Goal: Task Accomplishment & Management: Manage account settings

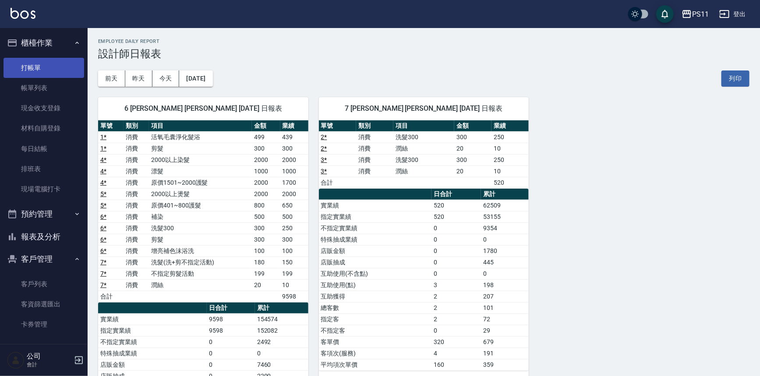
click at [40, 72] on link "打帳單" at bounding box center [44, 68] width 81 height 20
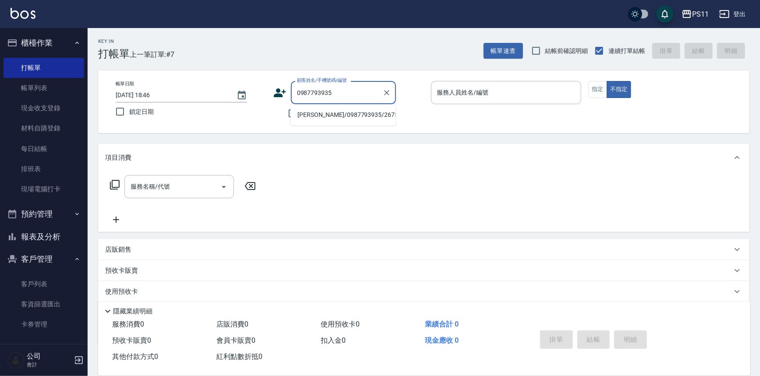
click at [342, 110] on li "[PERSON_NAME]/0987793935/2675" at bounding box center [343, 115] width 105 height 14
type input "[PERSON_NAME]/0987793935/2675"
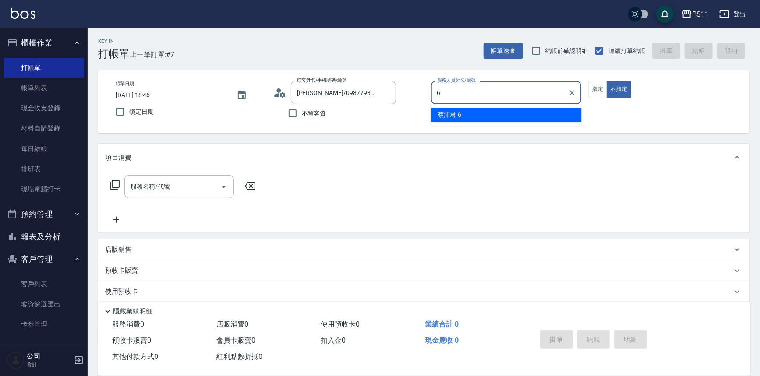
type input "[PERSON_NAME]6"
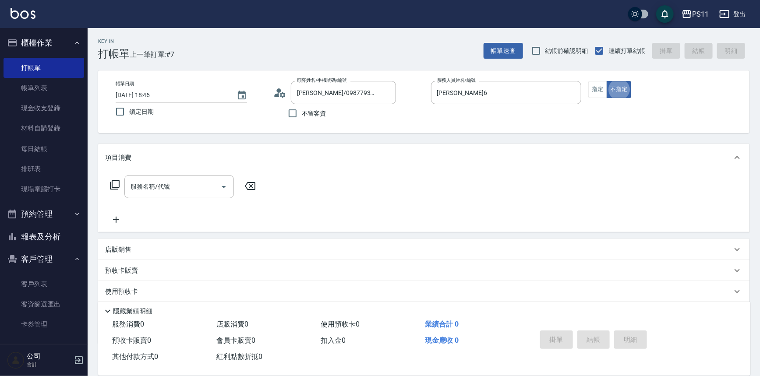
type button "false"
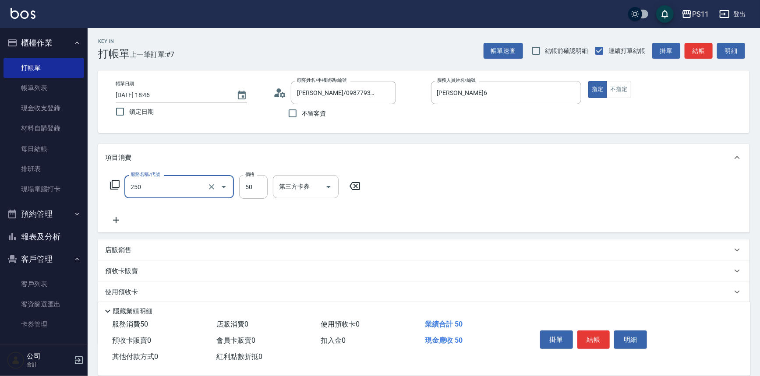
type input "剪瀏海(250)"
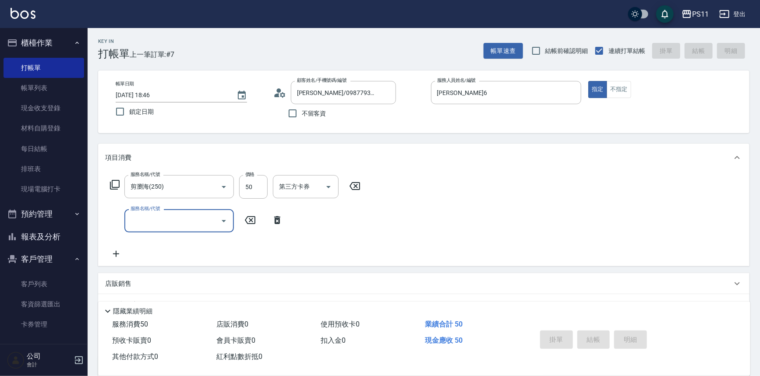
type input "[DATE] 18:47"
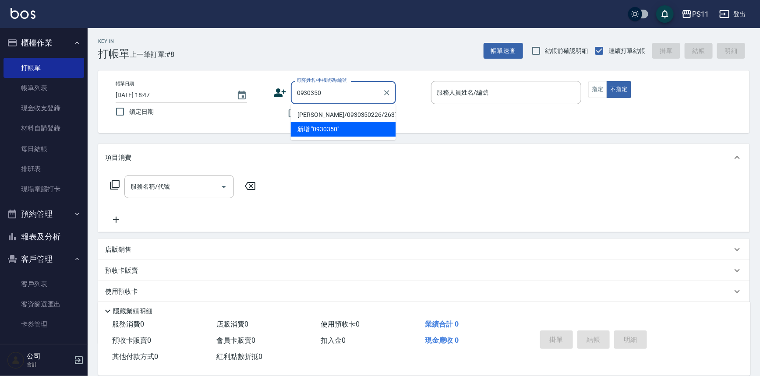
click at [342, 110] on li "[PERSON_NAME]/0930350226/2637" at bounding box center [343, 115] width 105 height 14
type input "[PERSON_NAME]/0930350226/2637"
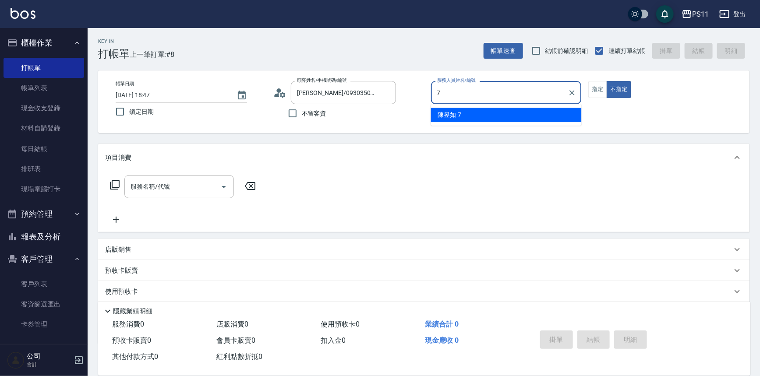
type input "陳昱如-7"
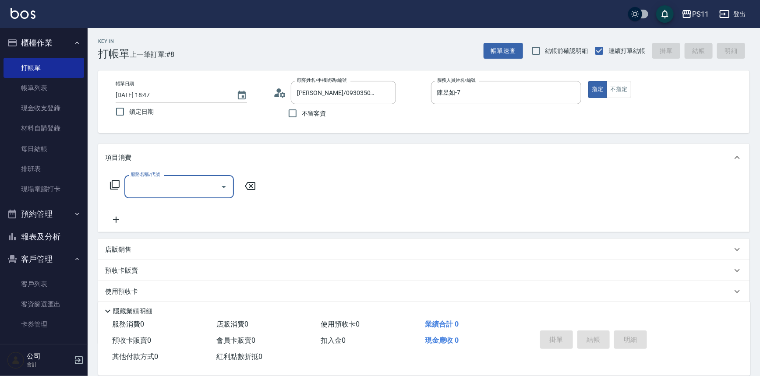
click at [227, 182] on icon "Open" at bounding box center [224, 187] width 11 height 11
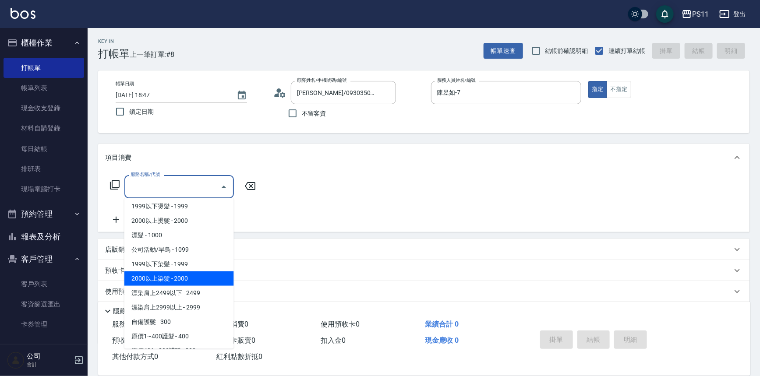
scroll to position [477, 0]
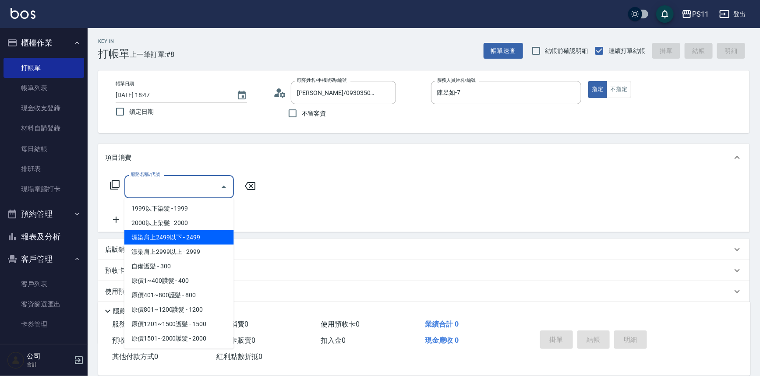
click at [210, 236] on span "漂染肩上2499以下 - 2499" at bounding box center [178, 237] width 109 height 14
type input "漂染肩上2499以下(42499)"
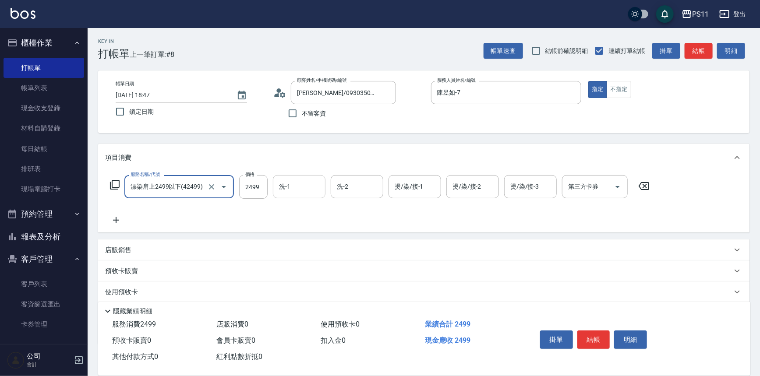
click at [287, 188] on input "洗-1" at bounding box center [299, 186] width 45 height 15
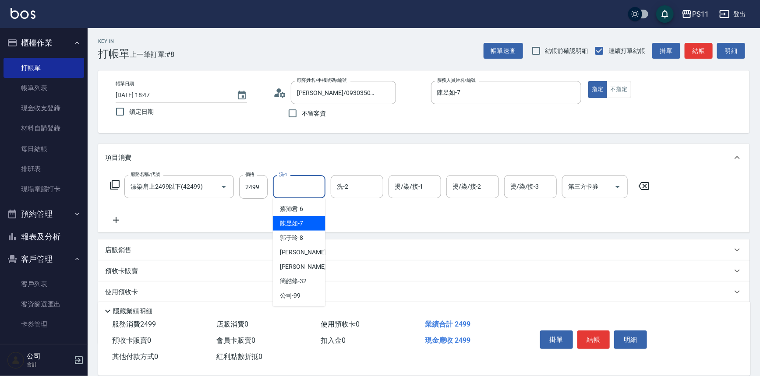
click at [304, 222] on div "陳昱如 -7" at bounding box center [299, 223] width 53 height 14
type input "陳昱如-7"
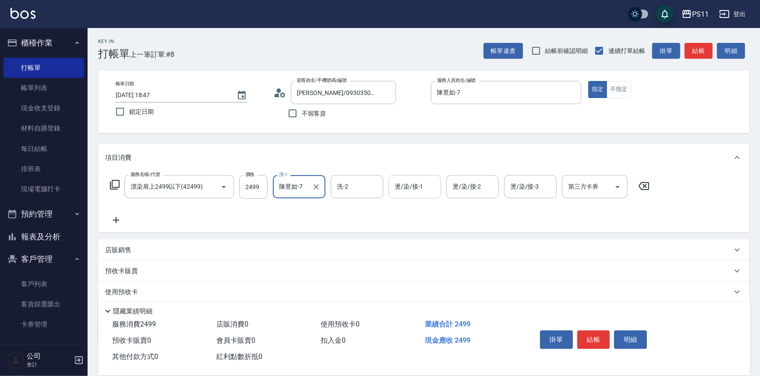
click at [408, 191] on input "燙/染/接-1" at bounding box center [414, 186] width 45 height 15
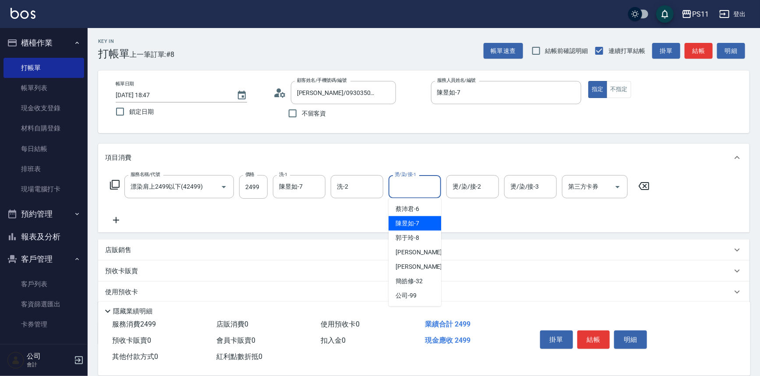
click at [420, 223] on div "陳昱如 -7" at bounding box center [414, 223] width 53 height 14
type input "陳昱如-7"
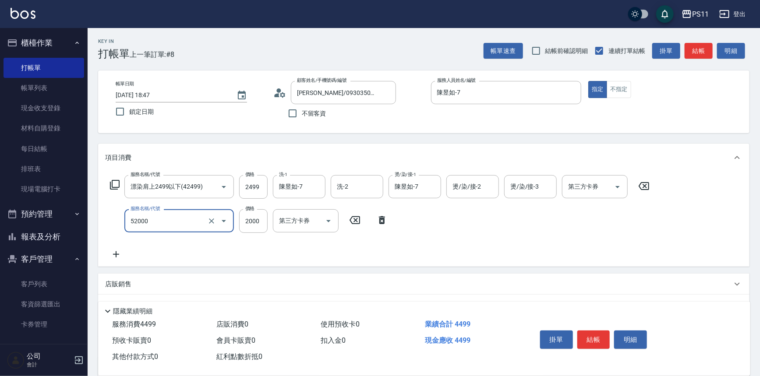
type input "原價1501~2000護髮(52000)"
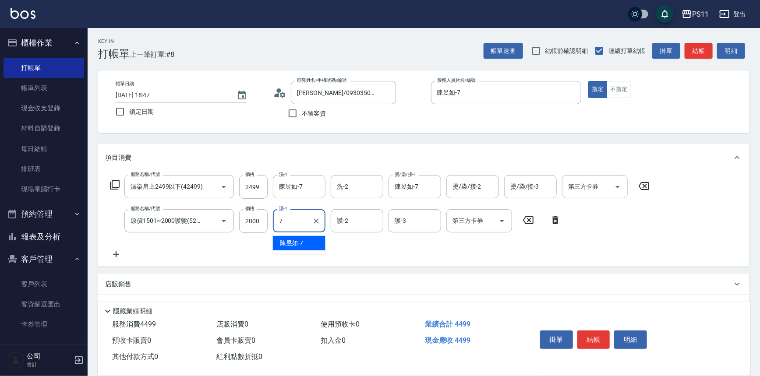
type input "陳昱如-7"
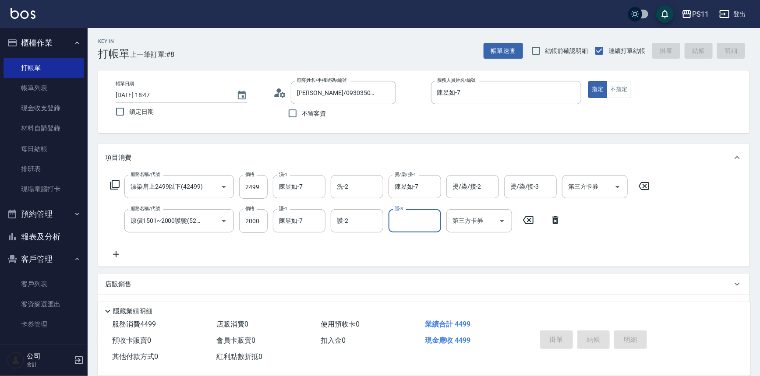
type input "[DATE] 19:10"
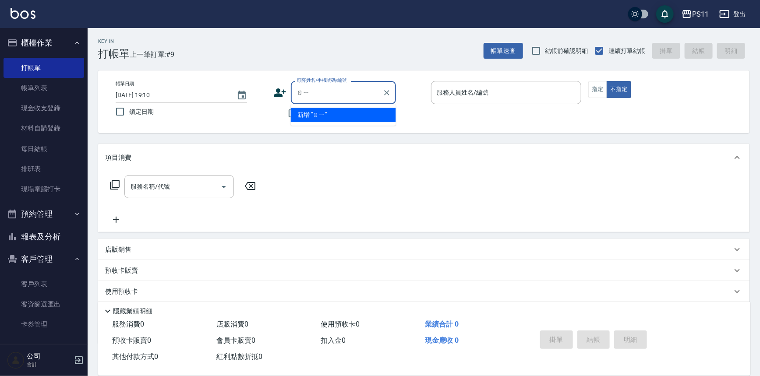
type input "ㄖ"
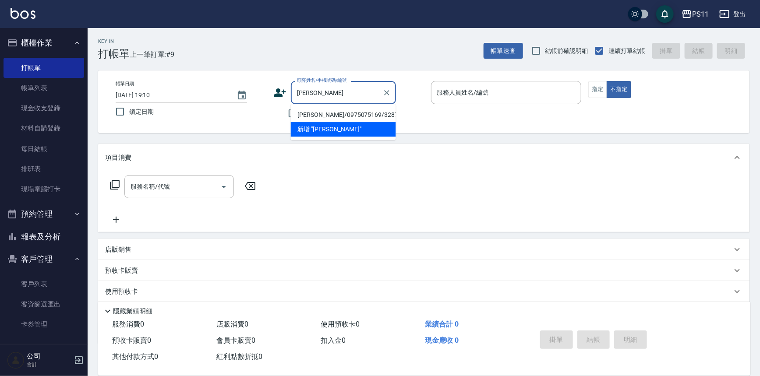
type input "嘉"
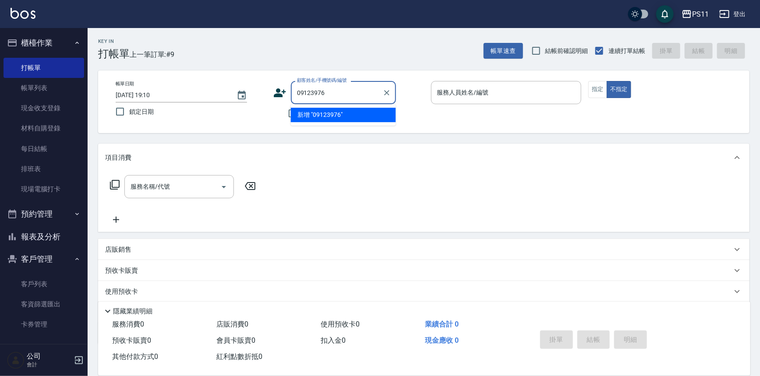
click at [311, 93] on input "09123976" at bounding box center [337, 92] width 84 height 15
click at [359, 94] on input "09128976" at bounding box center [337, 92] width 84 height 15
type input "0"
type input "0007"
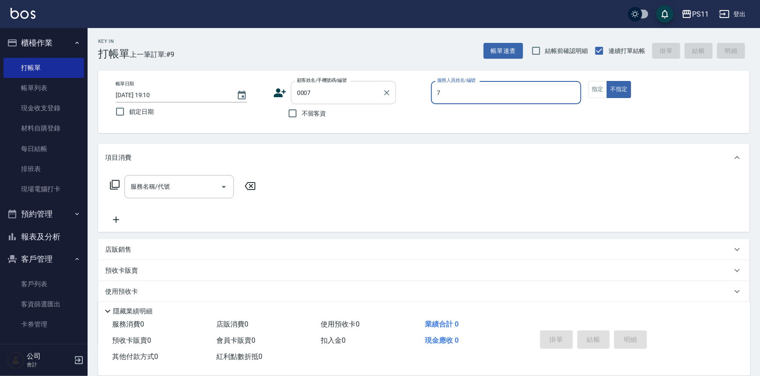
type input "陳昱如-7"
type input "Judy/098888/0007"
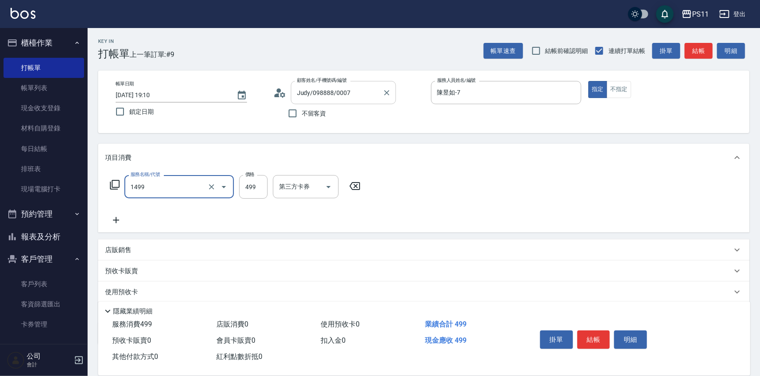
type input "活氧毛囊淨化髮浴(1499)"
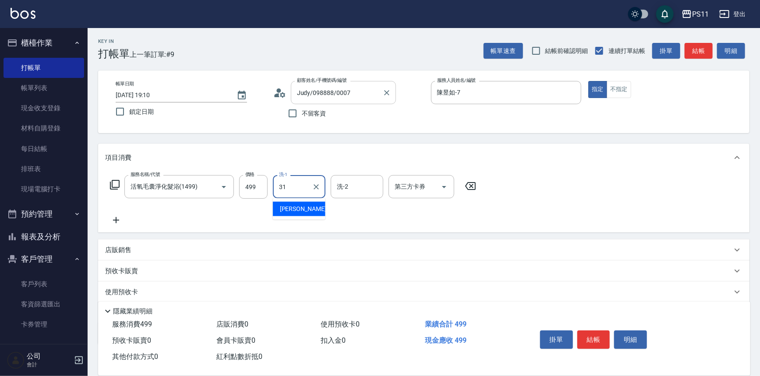
type input "[PERSON_NAME]-31"
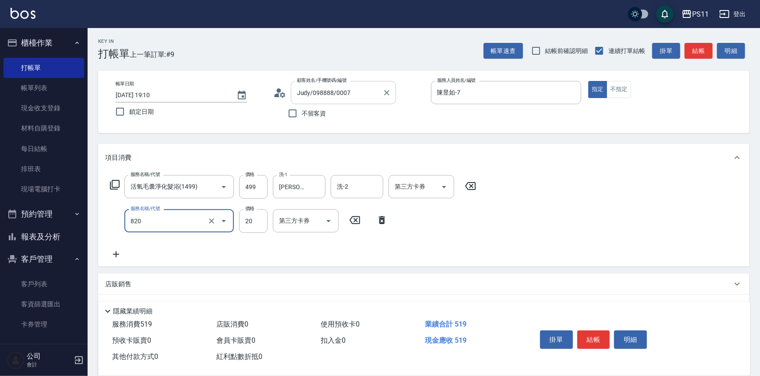
type input "潤絲(820)"
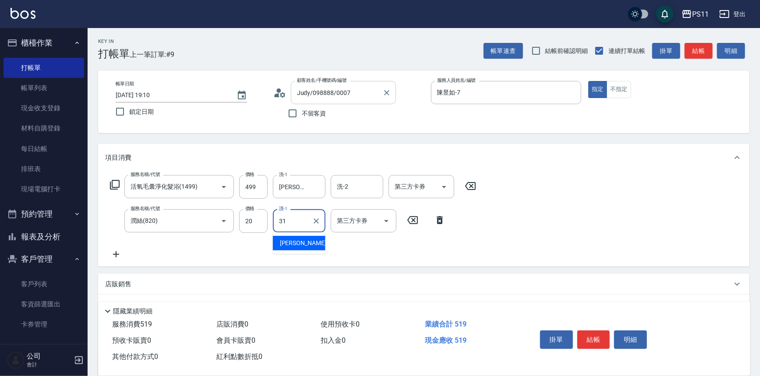
type input "[PERSON_NAME]-31"
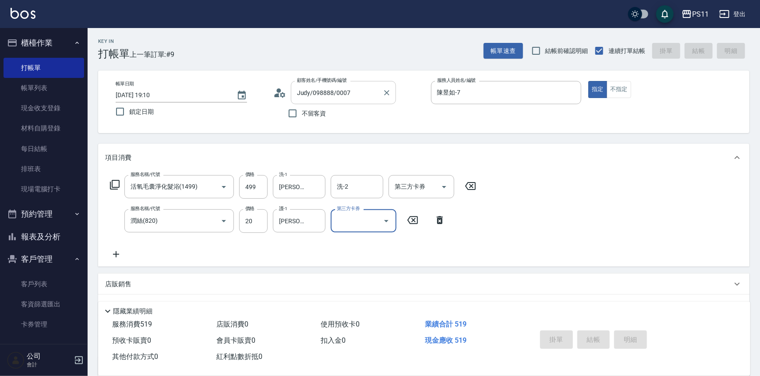
type input "[DATE] 19:14"
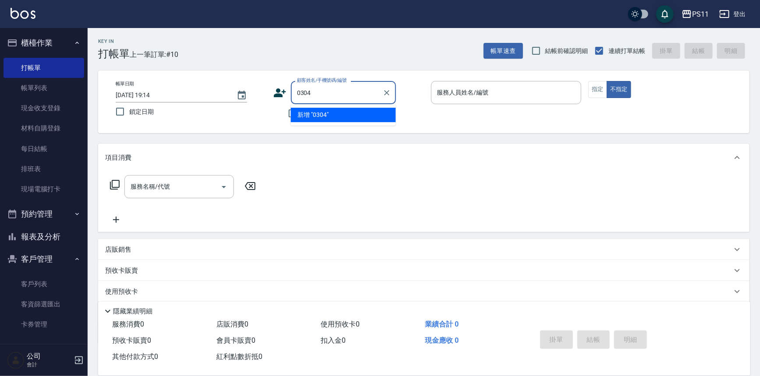
type input "0304"
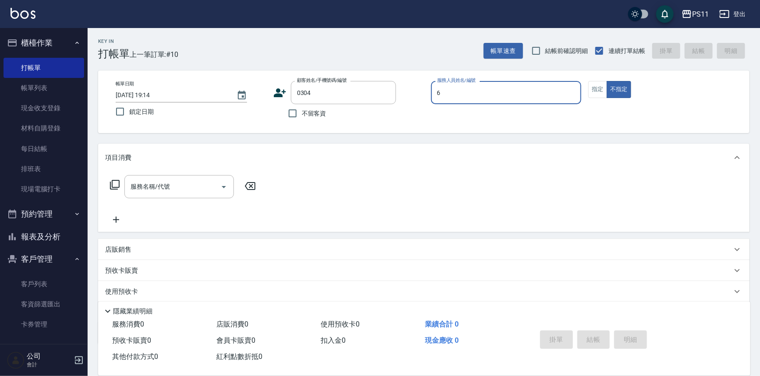
type input "[PERSON_NAME]6"
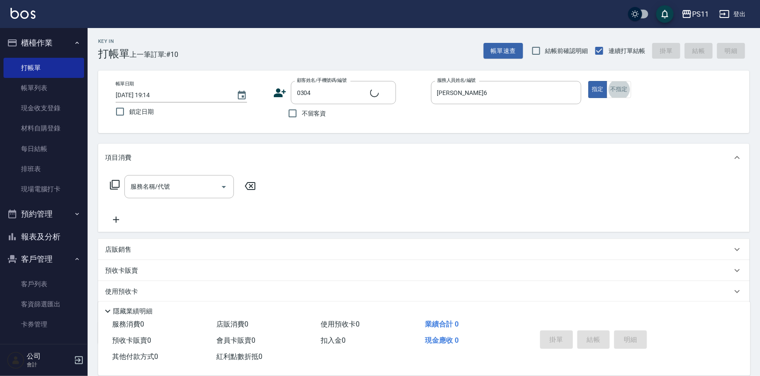
type input "[PERSON_NAME]/0972603928/0304"
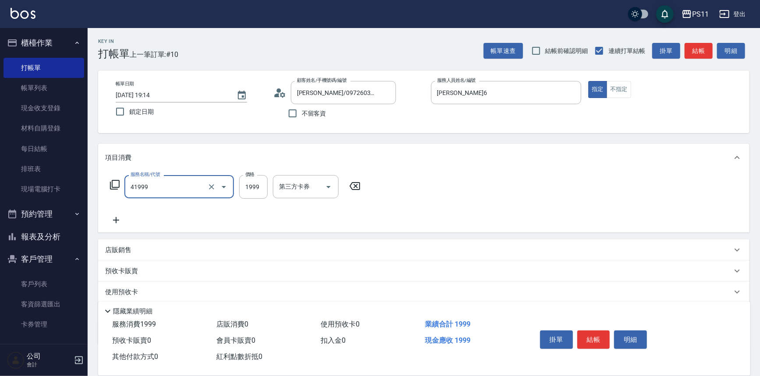
type input "1999以下染髮(41999)"
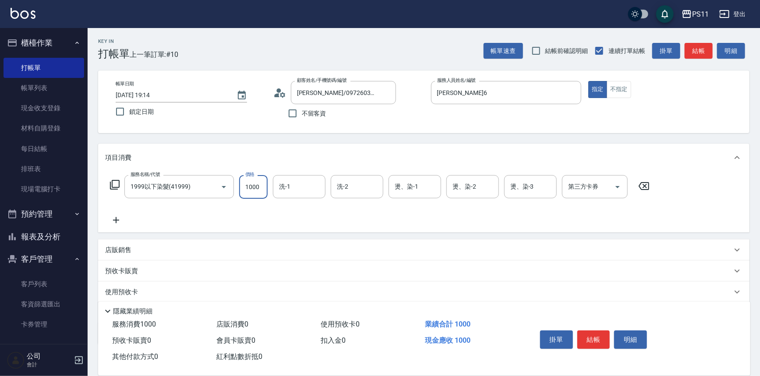
type input "1000"
type input "[PERSON_NAME]-31"
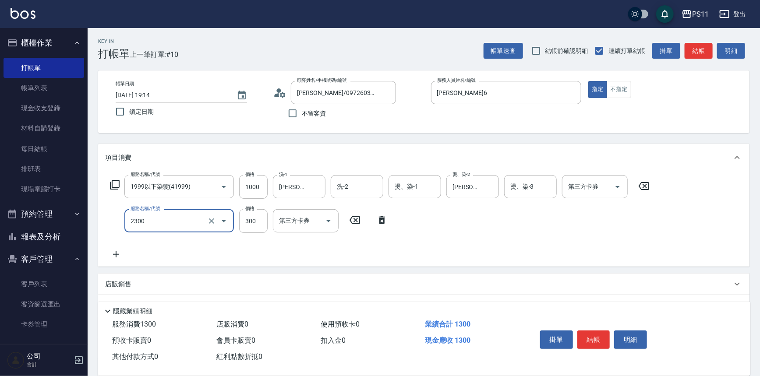
type input "剪髮(2300)"
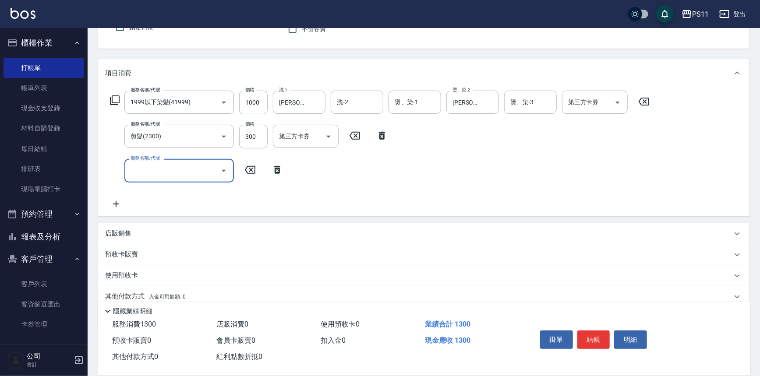
scroll to position [118, 0]
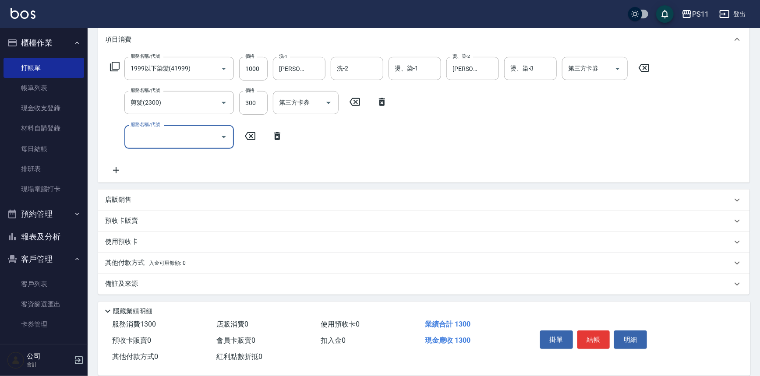
click at [115, 262] on p "其他付款方式 入金可用餘額: 0" at bounding box center [145, 263] width 81 height 10
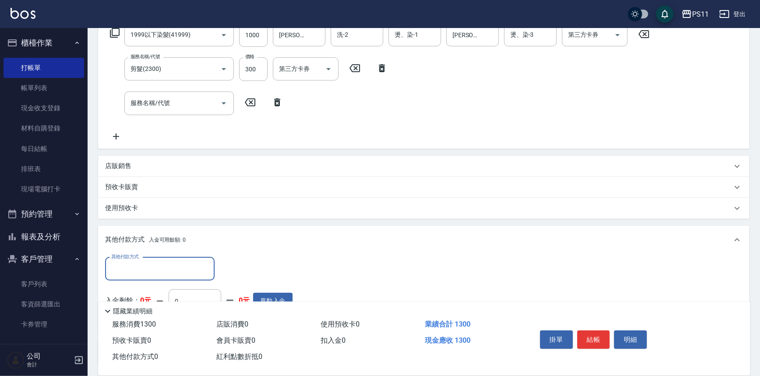
scroll to position [0, 0]
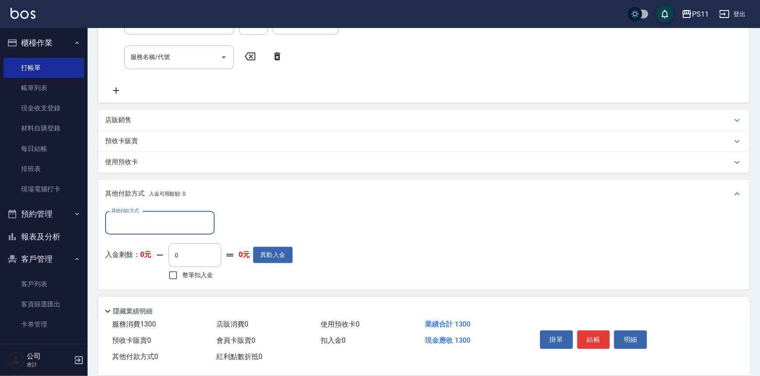
click at [152, 222] on input "其他付款方式" at bounding box center [160, 222] width 102 height 15
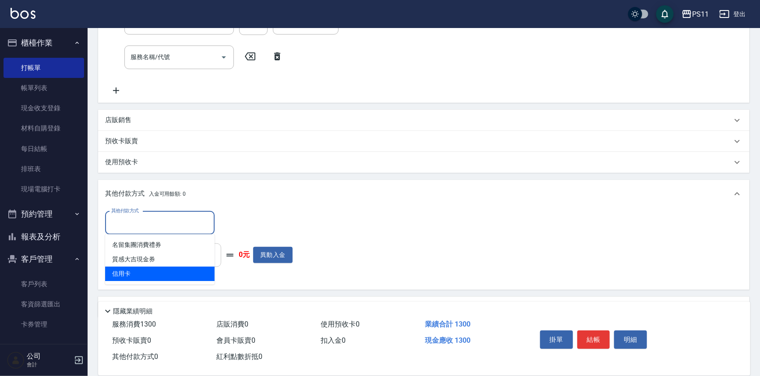
drag, startPoint x: 171, startPoint y: 267, endPoint x: 194, endPoint y: 249, distance: 29.0
click at [173, 267] on span "信用卡" at bounding box center [159, 274] width 109 height 14
type input "信用卡"
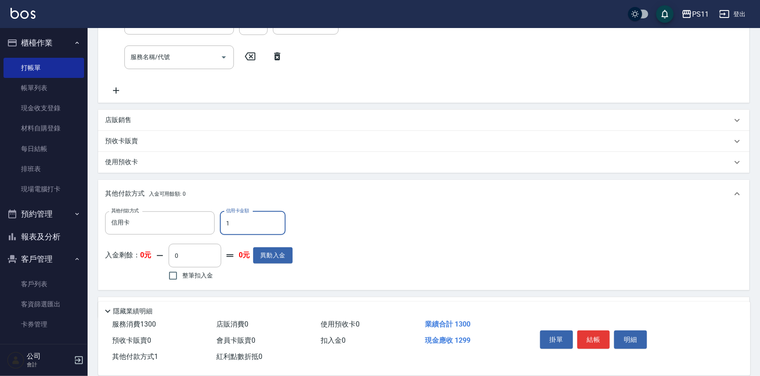
drag, startPoint x: 230, startPoint y: 225, endPoint x: 225, endPoint y: 225, distance: 4.8
click at [225, 225] on input "1" at bounding box center [253, 224] width 66 height 24
drag, startPoint x: 242, startPoint y: 226, endPoint x: 222, endPoint y: 226, distance: 20.1
click at [222, 226] on input "301" at bounding box center [253, 224] width 66 height 24
type input "1300"
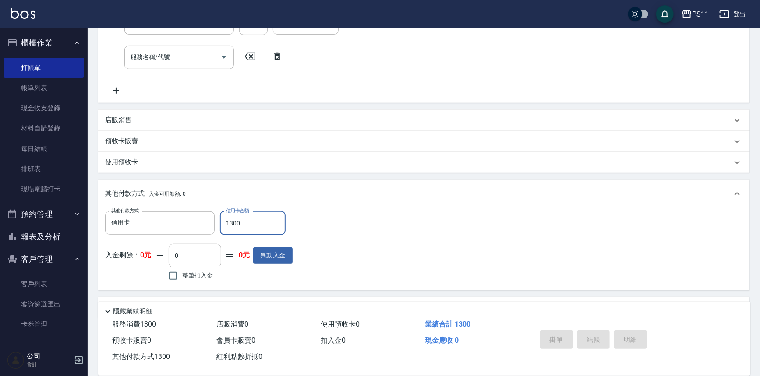
type input "[DATE] 19:21"
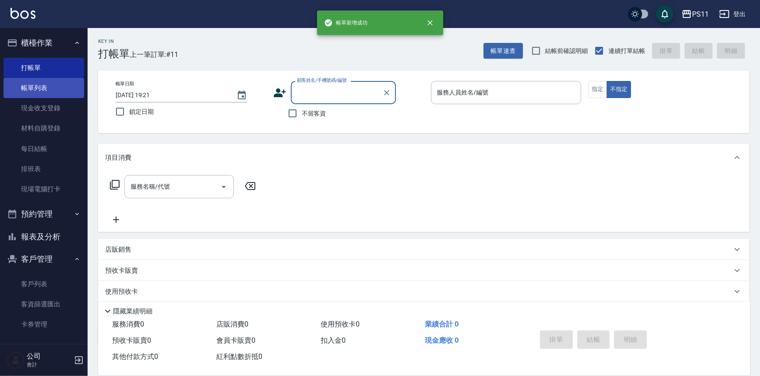
click at [41, 94] on link "帳單列表" at bounding box center [44, 88] width 81 height 20
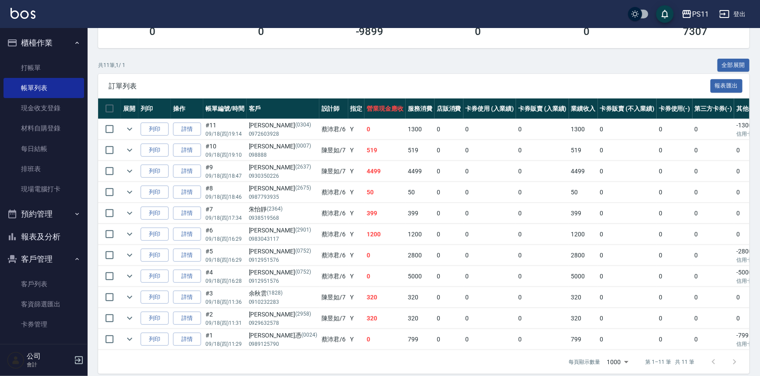
scroll to position [158, 0]
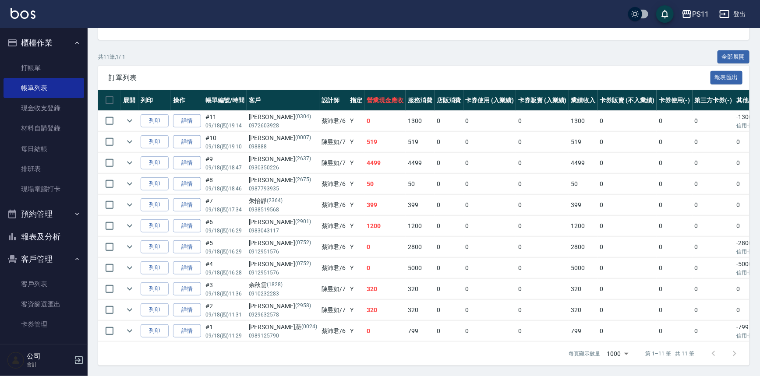
click at [53, 230] on button "報表及分析" at bounding box center [44, 237] width 81 height 23
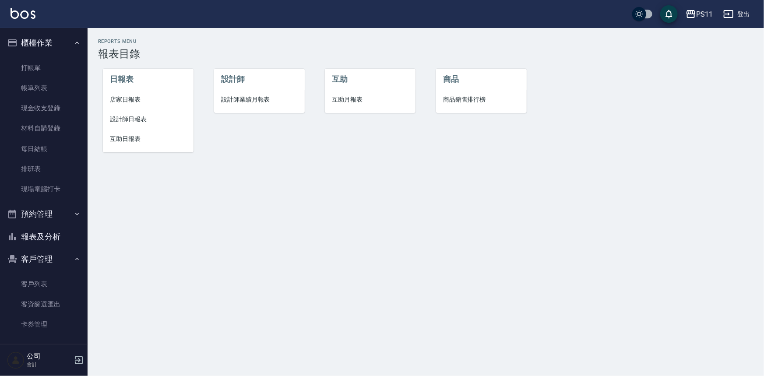
click at [134, 120] on span "設計師日報表" at bounding box center [148, 119] width 77 height 9
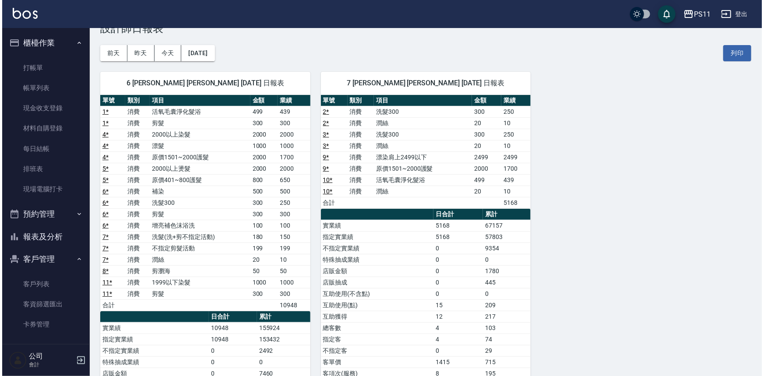
scroll to position [39, 0]
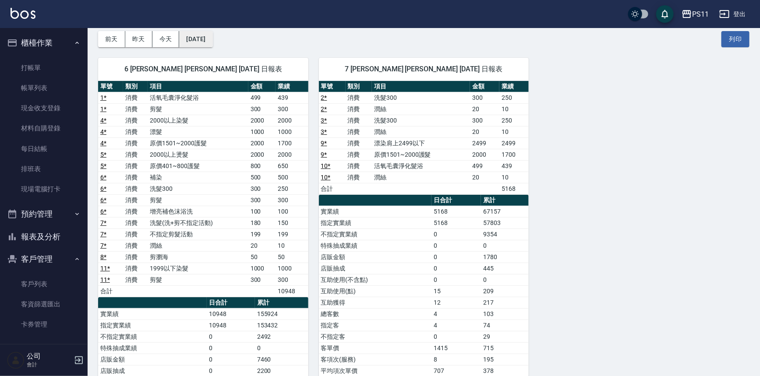
click at [212, 42] on button "[DATE]" at bounding box center [195, 39] width 33 height 16
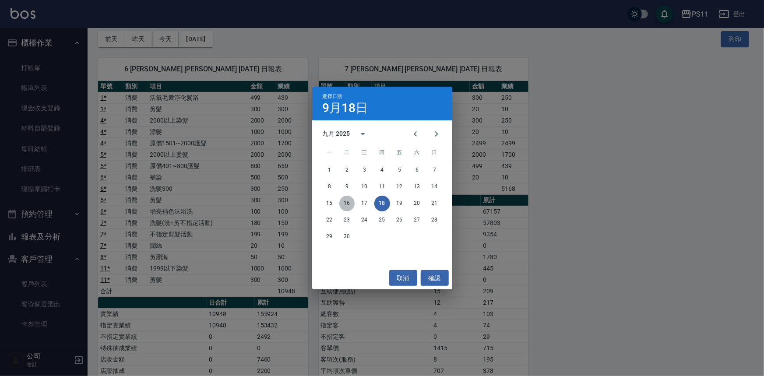
click at [348, 203] on button "16" at bounding box center [347, 204] width 16 height 16
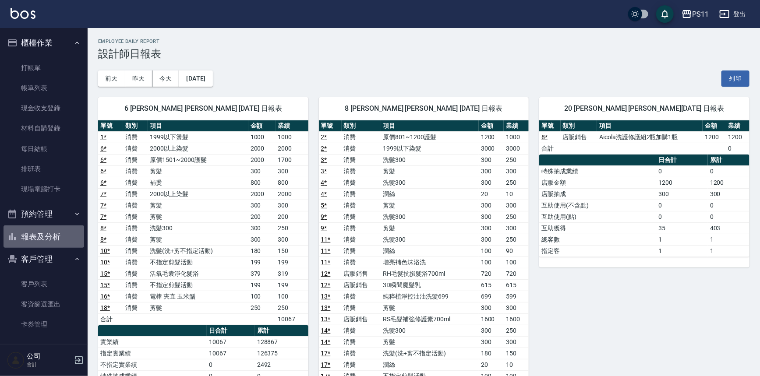
drag, startPoint x: 57, startPoint y: 240, endPoint x: 75, endPoint y: 220, distance: 27.0
click at [59, 238] on button "報表及分析" at bounding box center [44, 237] width 81 height 23
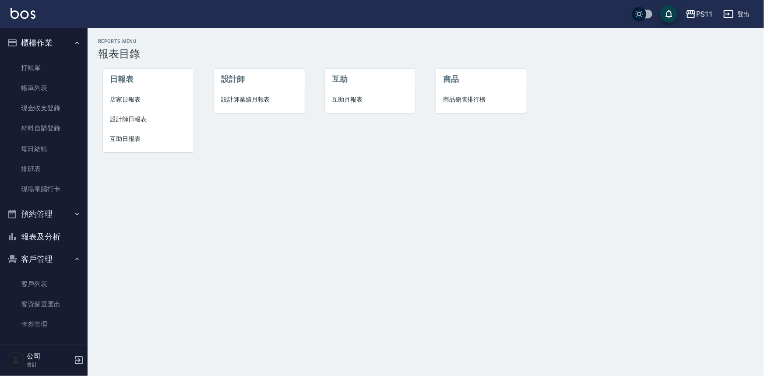
click at [136, 140] on span "互助日報表" at bounding box center [148, 138] width 77 height 9
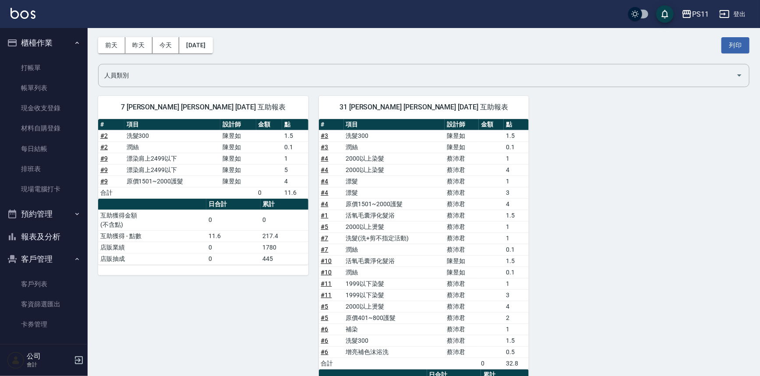
scroll to position [79, 0]
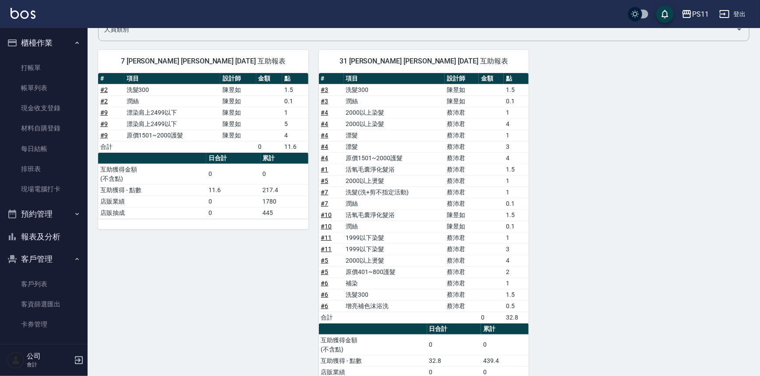
click at [60, 230] on button "報表及分析" at bounding box center [44, 237] width 81 height 23
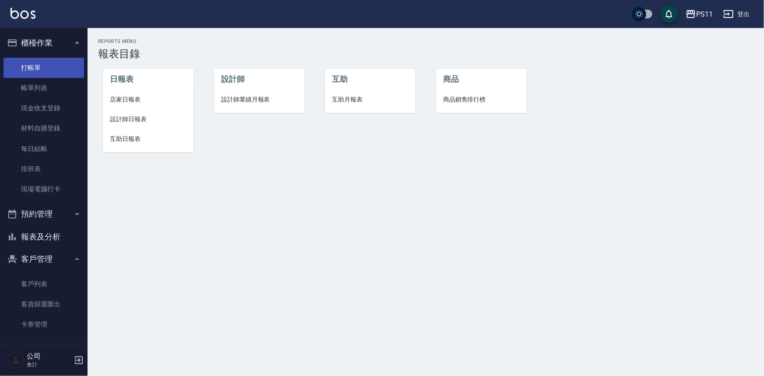
click at [53, 72] on link "打帳單" at bounding box center [44, 68] width 81 height 20
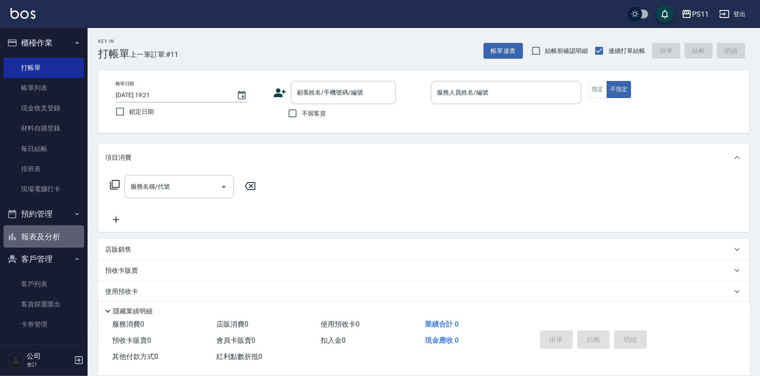
click at [71, 238] on button "報表及分析" at bounding box center [44, 237] width 81 height 23
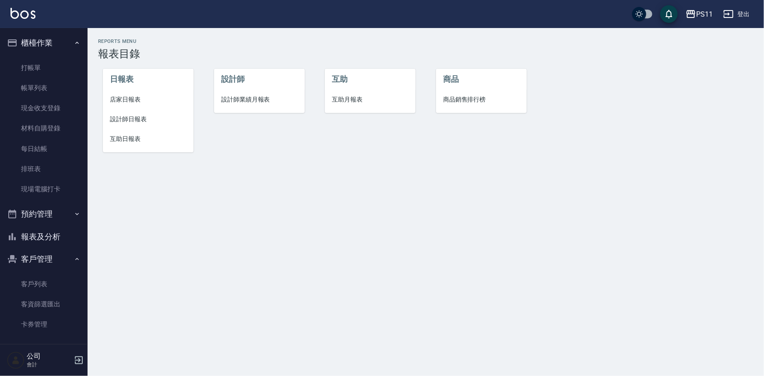
click at [137, 143] on span "互助日報表" at bounding box center [148, 138] width 77 height 9
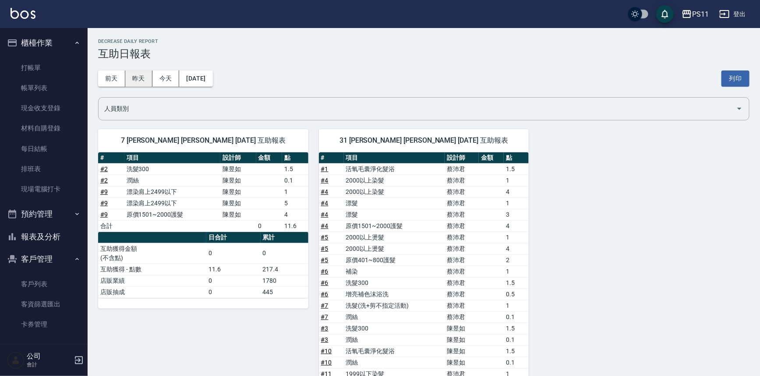
click at [133, 76] on button "昨天" at bounding box center [138, 79] width 27 height 16
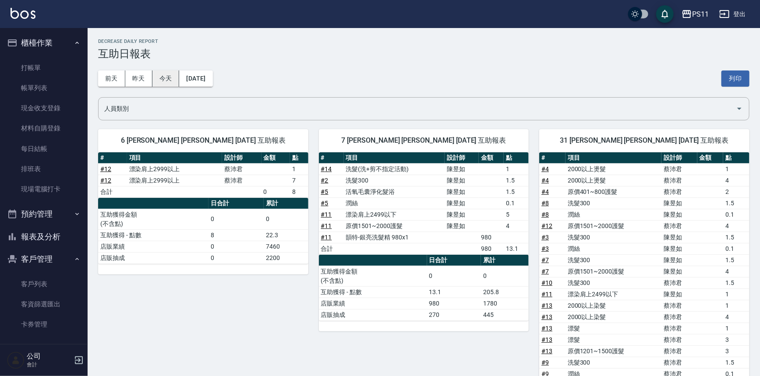
click at [162, 83] on button "今天" at bounding box center [165, 79] width 27 height 16
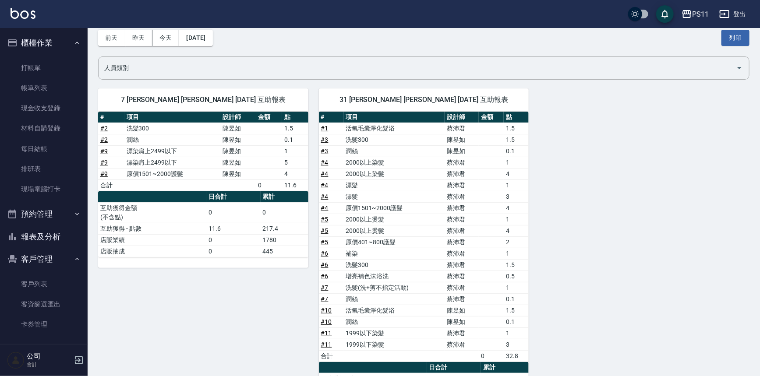
scroll to position [112, 0]
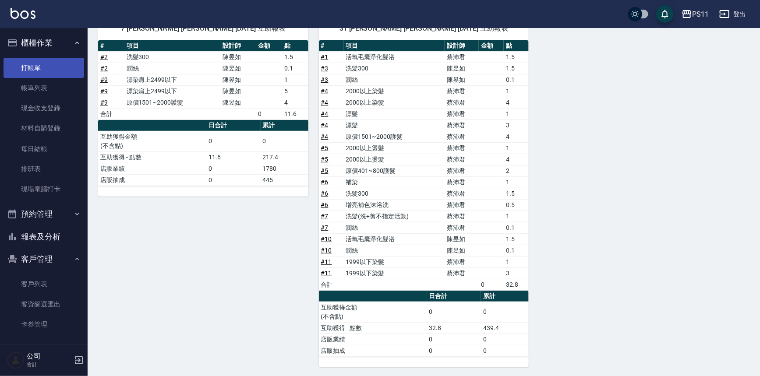
click at [53, 66] on link "打帳單" at bounding box center [44, 68] width 81 height 20
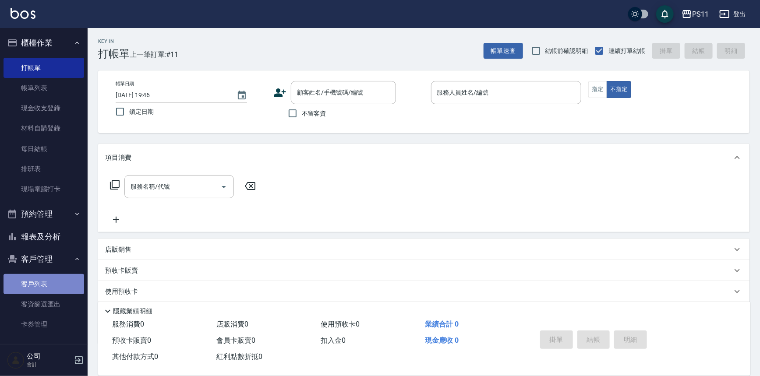
click at [50, 286] on link "客戶列表" at bounding box center [44, 284] width 81 height 20
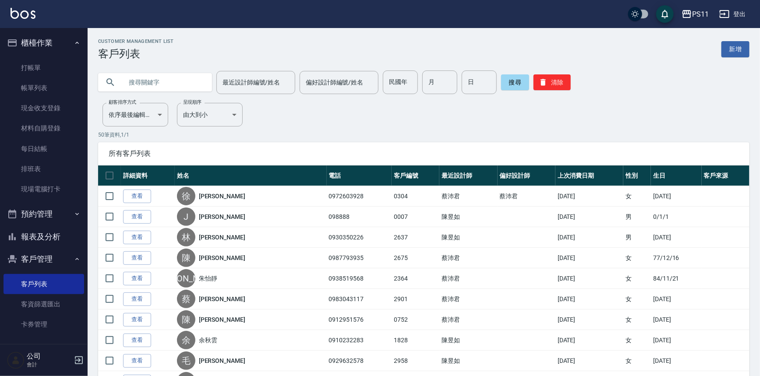
click at [159, 85] on input "text" at bounding box center [164, 83] width 82 height 24
type input "[PERSON_NAME]"
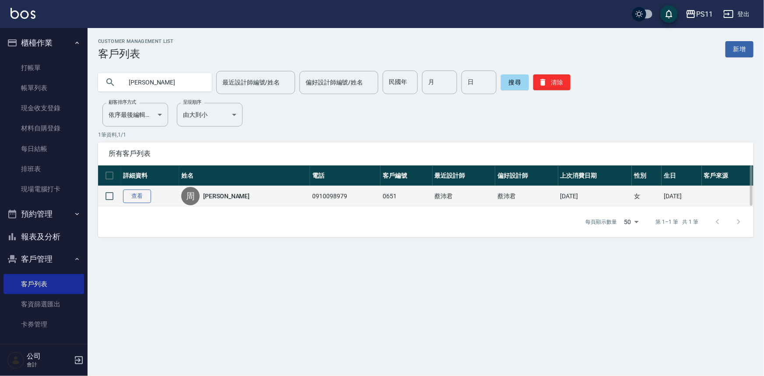
click at [142, 197] on link "查看" at bounding box center [137, 197] width 28 height 14
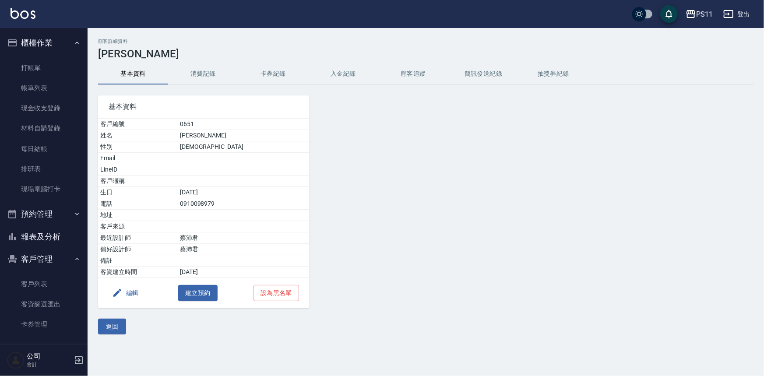
click at [204, 71] on button "消費記錄" at bounding box center [203, 74] width 70 height 21
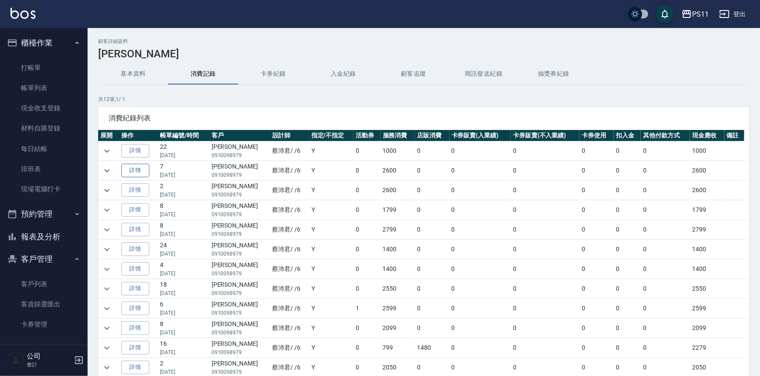
click at [131, 168] on link "詳情" at bounding box center [135, 171] width 28 height 14
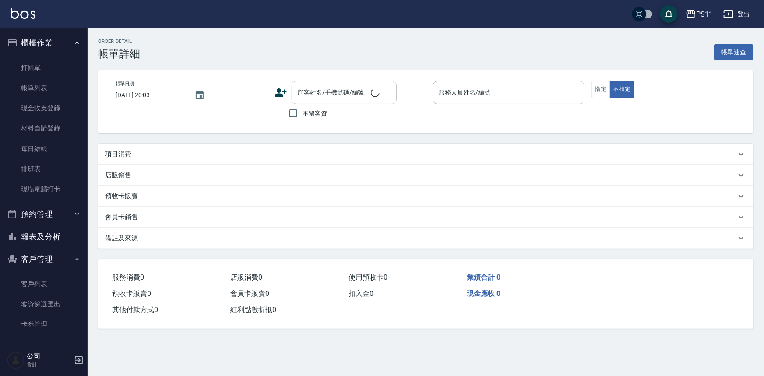
type input "[DATE] 13:57"
type input "[PERSON_NAME]6"
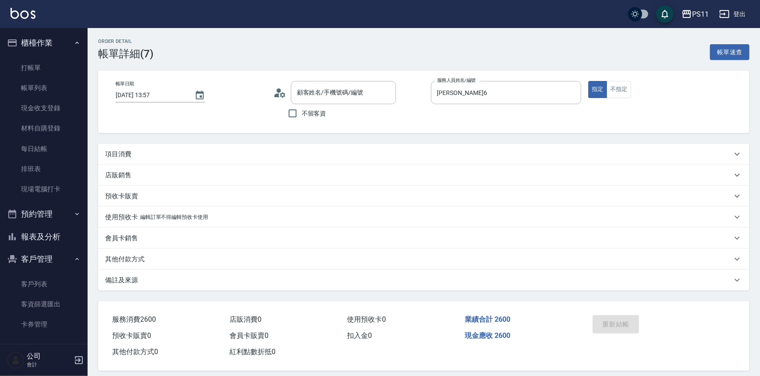
type input "[PERSON_NAME]/0910098979/0651"
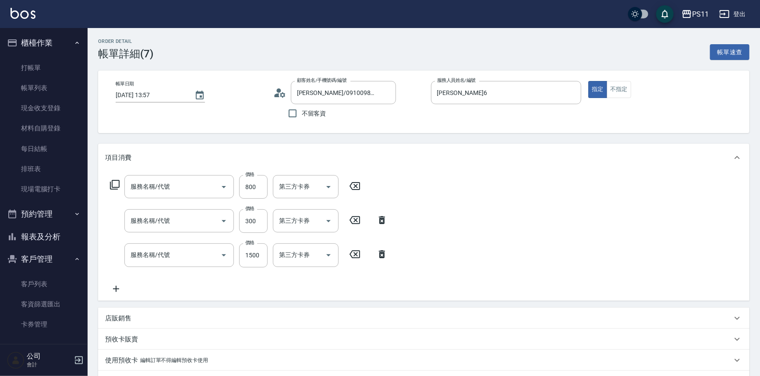
type input "原價401~800護髮(50800)"
type input "剪髮(2300)"
type input "1999以下染髮(41999)"
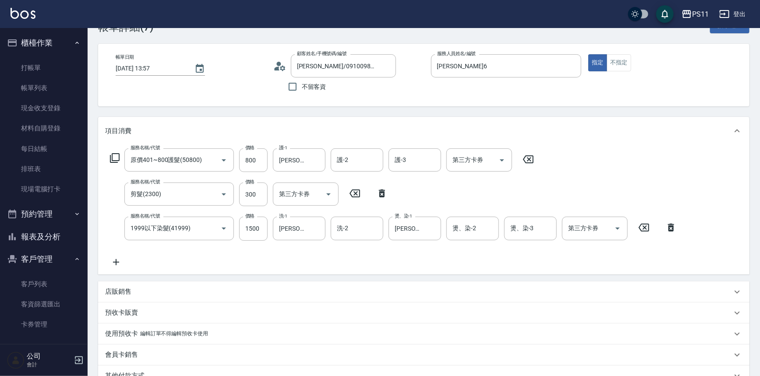
scroll to position [39, 0]
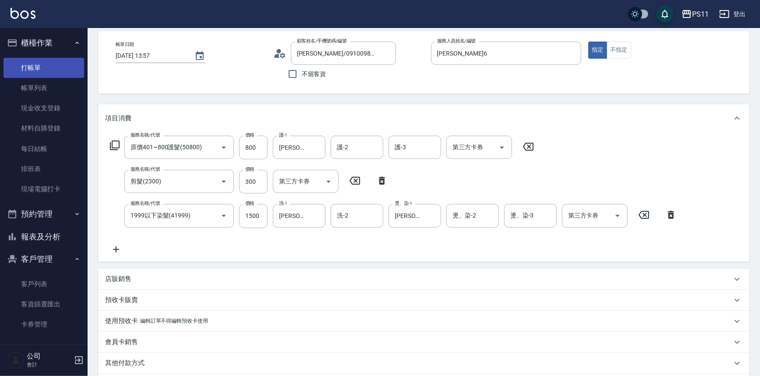
click at [49, 59] on link "打帳單" at bounding box center [44, 68] width 81 height 20
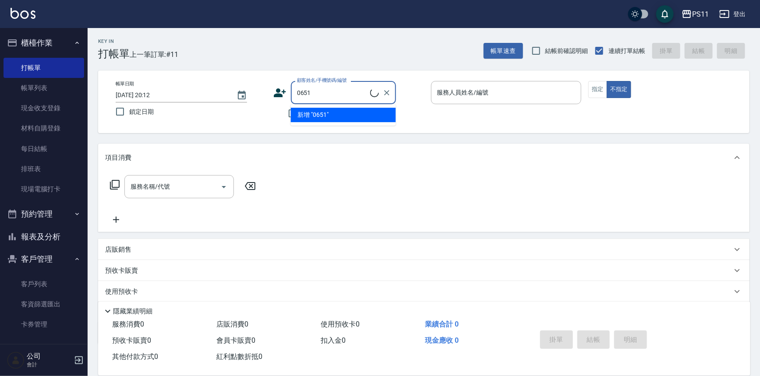
type input "[PERSON_NAME]/0910098979/0651"
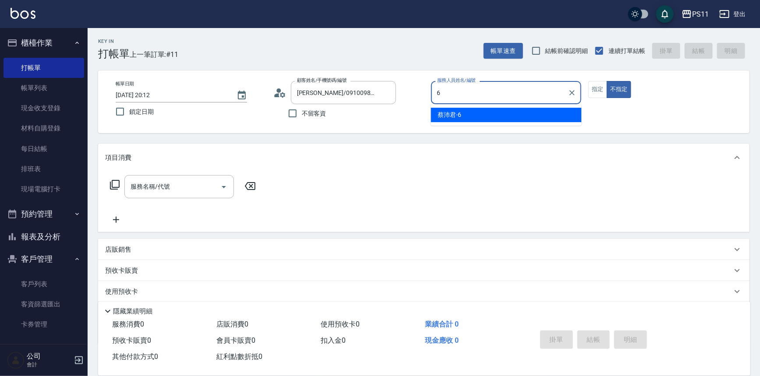
type input "[PERSON_NAME]6"
type button "false"
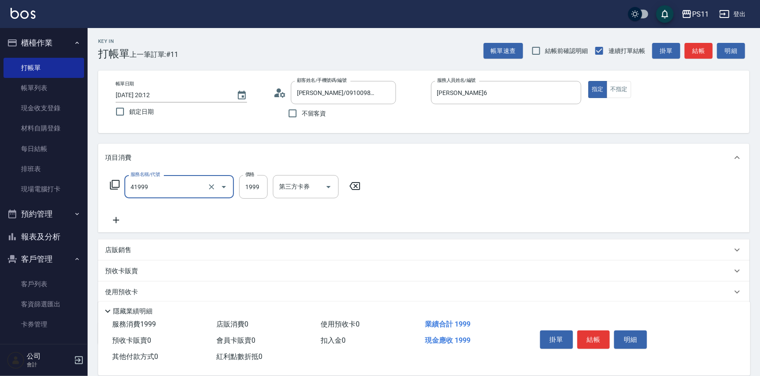
type input "1999以下染髮(41999)"
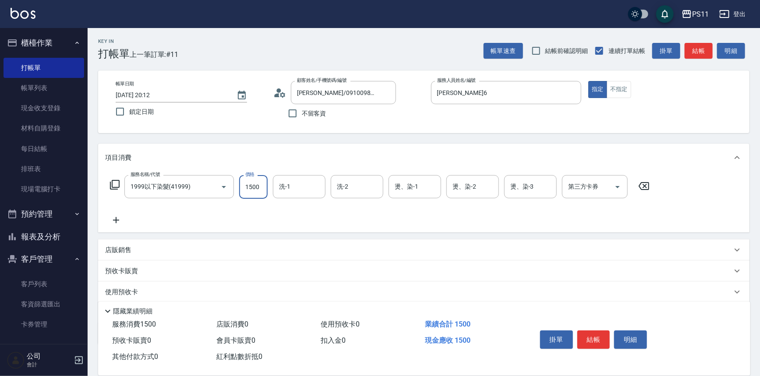
type input "1500"
type input "[PERSON_NAME]-31"
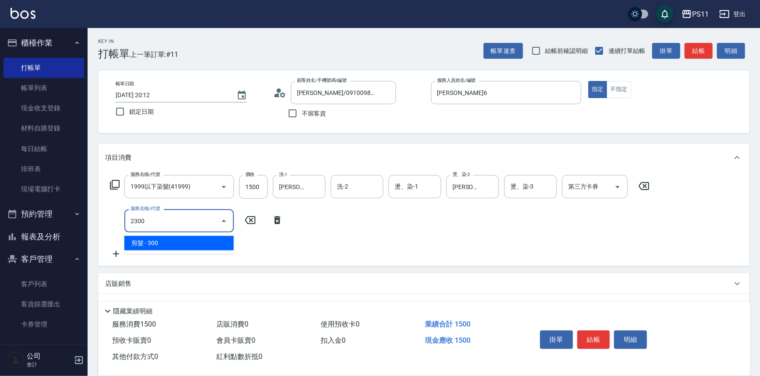
type input "剪髮(2300)"
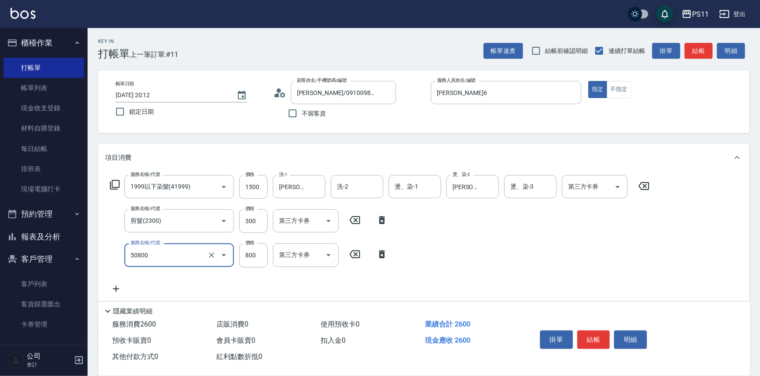
type input "原價401~800護髮(50800)"
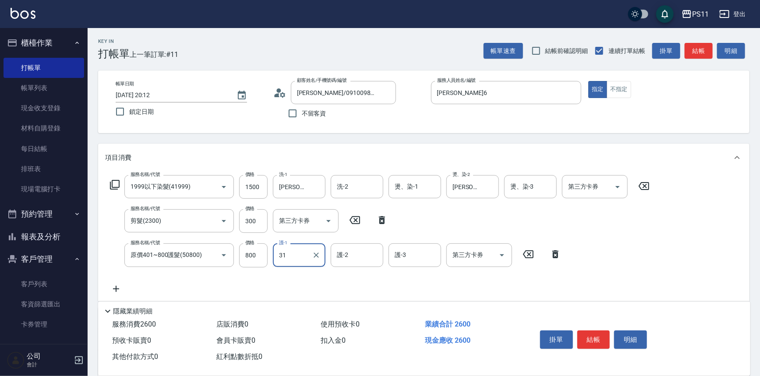
type input "[PERSON_NAME]-31"
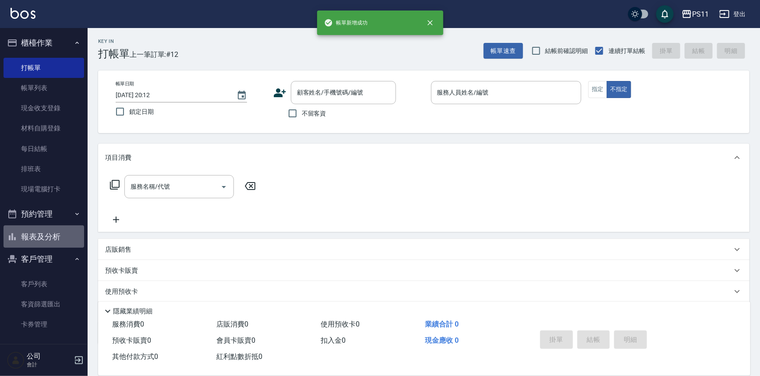
click at [61, 232] on button "報表及分析" at bounding box center [44, 237] width 81 height 23
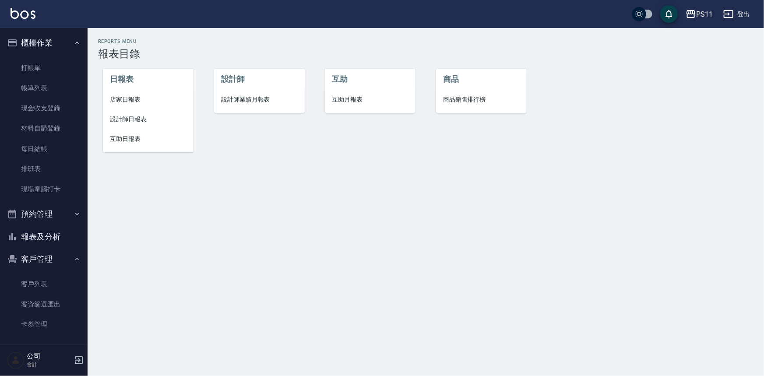
click at [145, 120] on span "設計師日報表" at bounding box center [148, 119] width 77 height 9
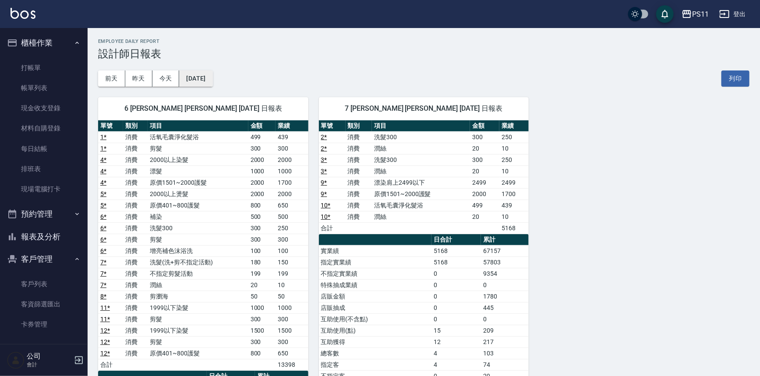
click at [211, 78] on button "[DATE]" at bounding box center [195, 79] width 33 height 16
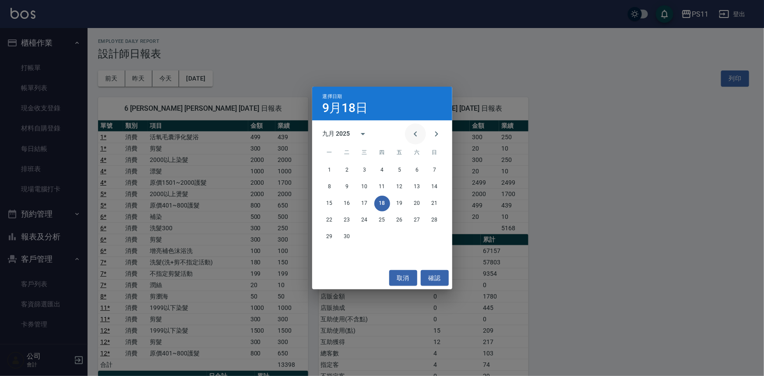
click at [420, 133] on icon "Previous month" at bounding box center [415, 134] width 11 height 11
click at [333, 221] on button "18" at bounding box center [330, 220] width 16 height 16
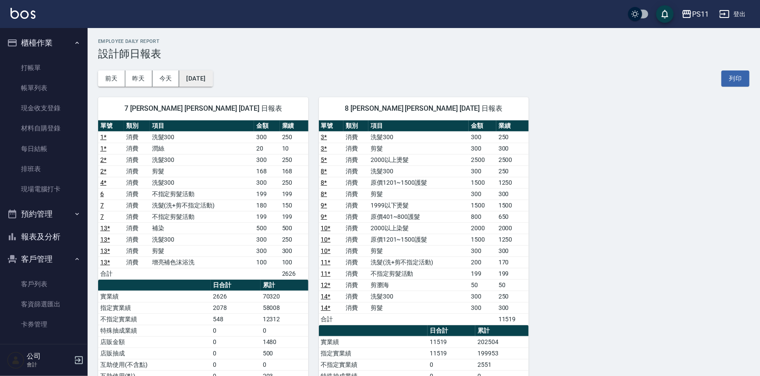
click at [205, 79] on button "[DATE]" at bounding box center [195, 79] width 33 height 16
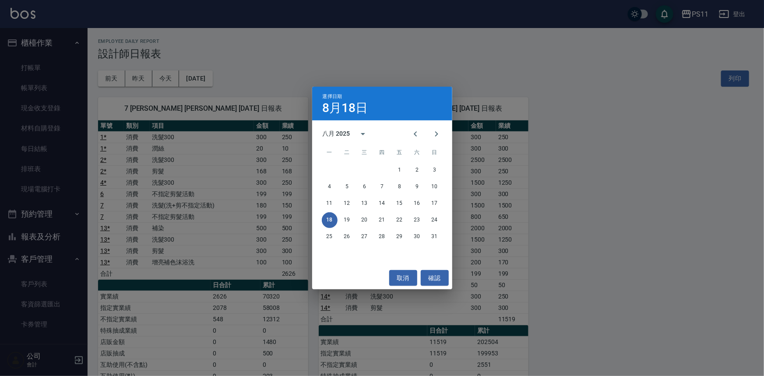
click at [356, 220] on div "18 19 20 21 22 23 24" at bounding box center [382, 220] width 140 height 16
click at [346, 221] on button "19" at bounding box center [347, 220] width 16 height 16
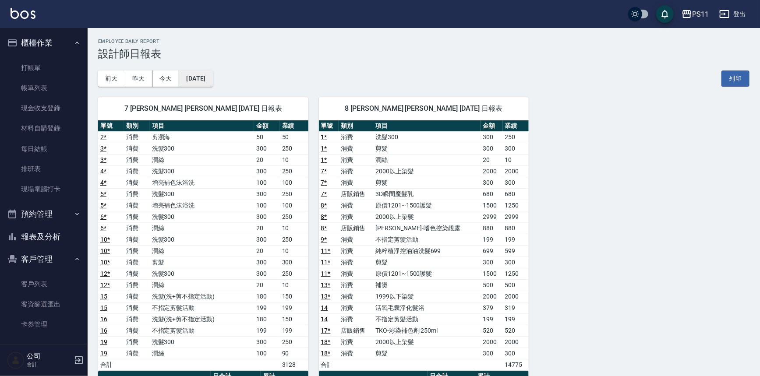
click at [212, 71] on button "[DATE]" at bounding box center [195, 79] width 33 height 16
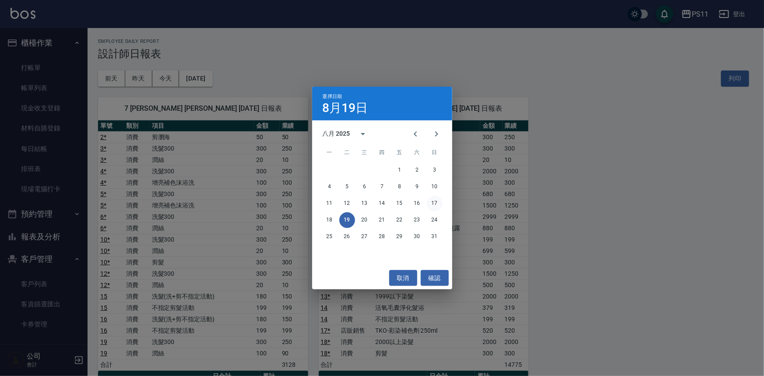
click at [436, 205] on button "17" at bounding box center [435, 204] width 16 height 16
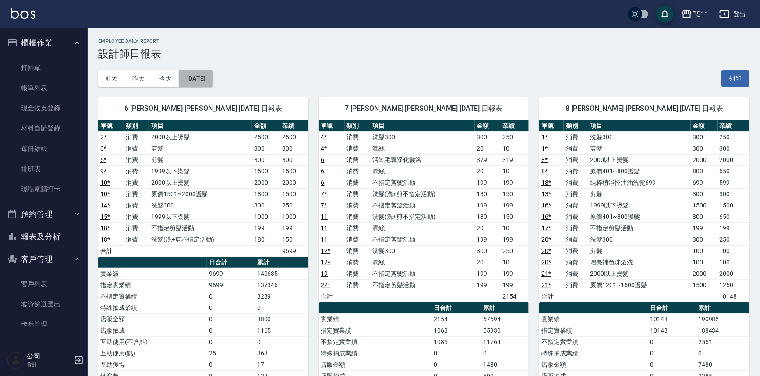
click at [205, 74] on button "[DATE]" at bounding box center [195, 79] width 33 height 16
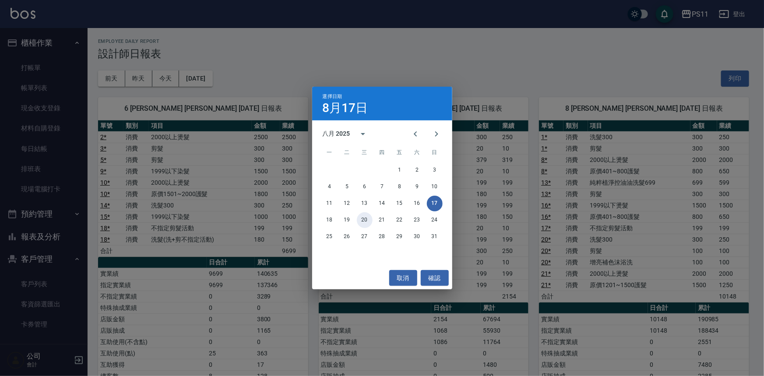
click at [362, 221] on button "20" at bounding box center [365, 220] width 16 height 16
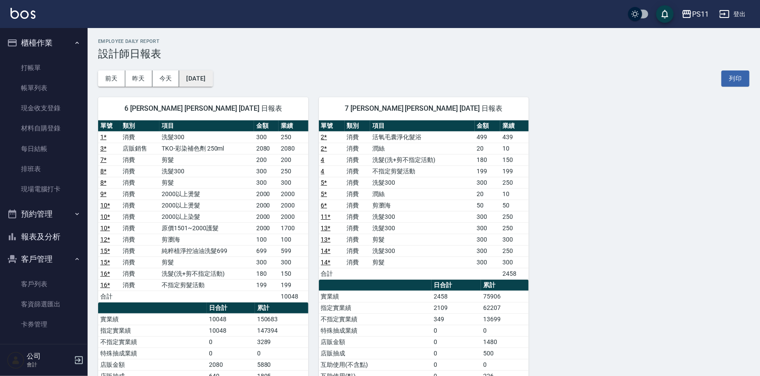
click at [208, 77] on button "[DATE]" at bounding box center [195, 79] width 33 height 16
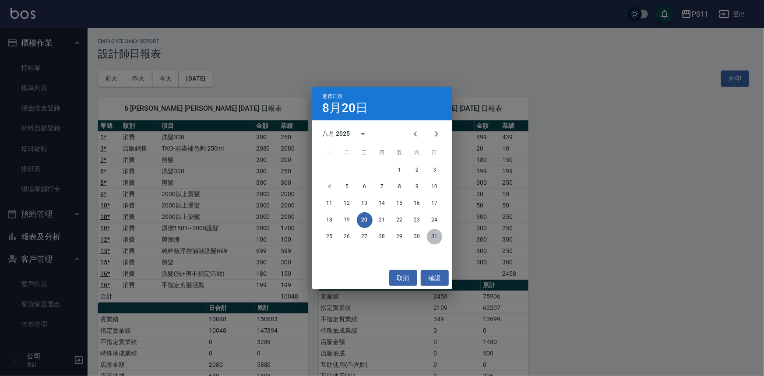
click at [432, 242] on button "31" at bounding box center [435, 237] width 16 height 16
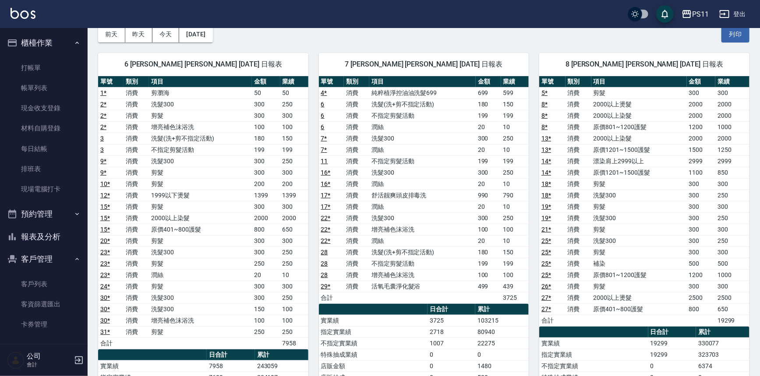
scroll to position [39, 0]
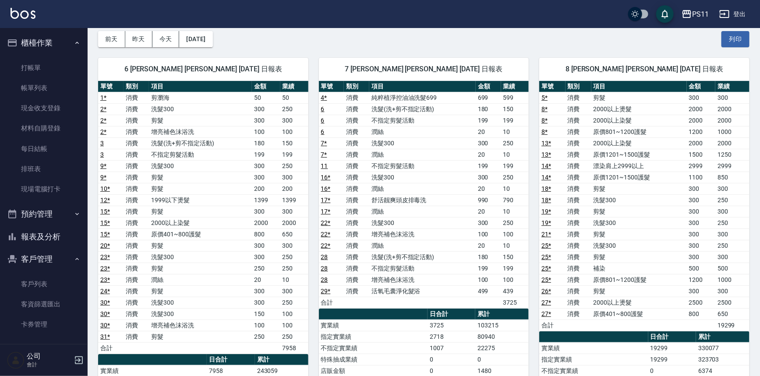
click at [64, 236] on button "報表及分析" at bounding box center [44, 237] width 81 height 23
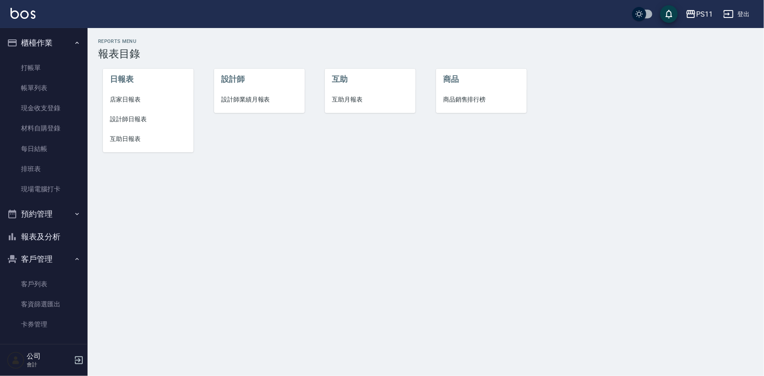
click at [135, 97] on span "店家日報表" at bounding box center [148, 99] width 77 height 9
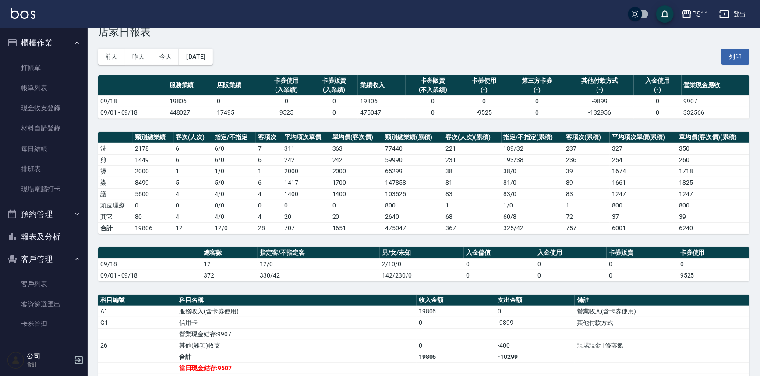
scroll to position [39, 0]
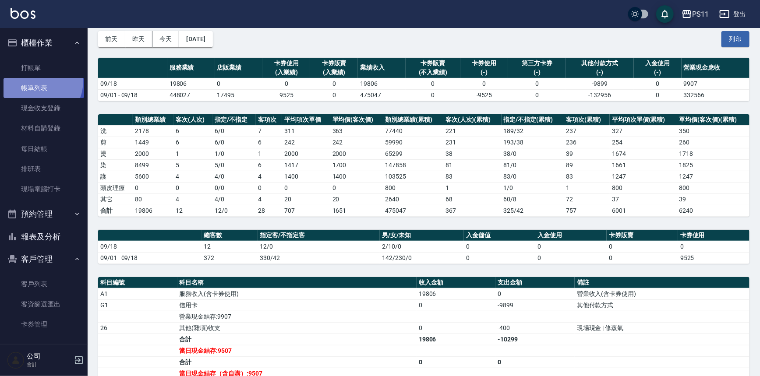
click at [37, 81] on link "帳單列表" at bounding box center [44, 88] width 81 height 20
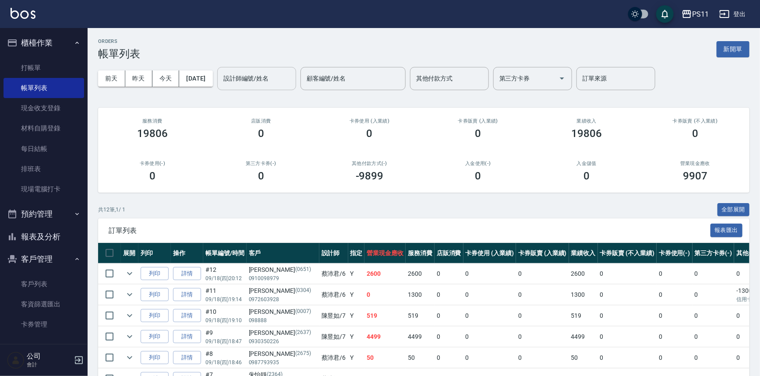
click at [248, 81] on input "設計師編號/姓名" at bounding box center [256, 78] width 71 height 15
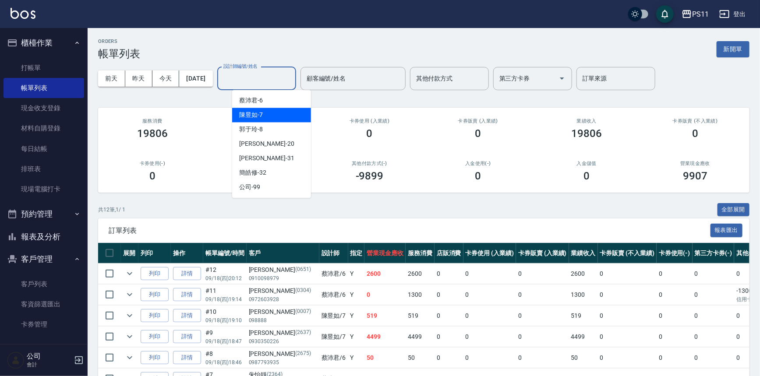
click at [260, 112] on span "陳昱如 -7" at bounding box center [251, 114] width 24 height 9
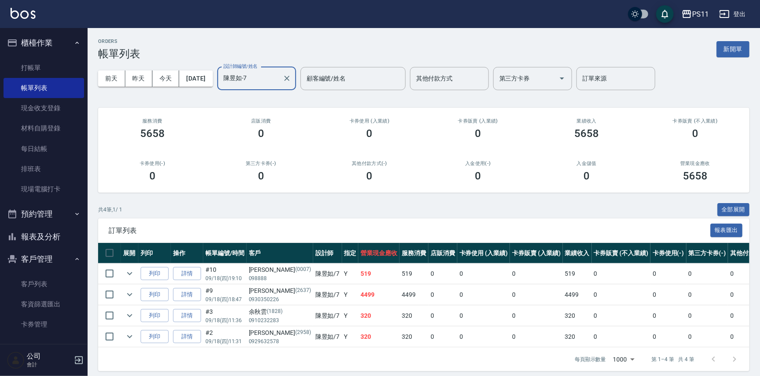
click at [251, 78] on input "陳昱如-7" at bounding box center [250, 78] width 58 height 15
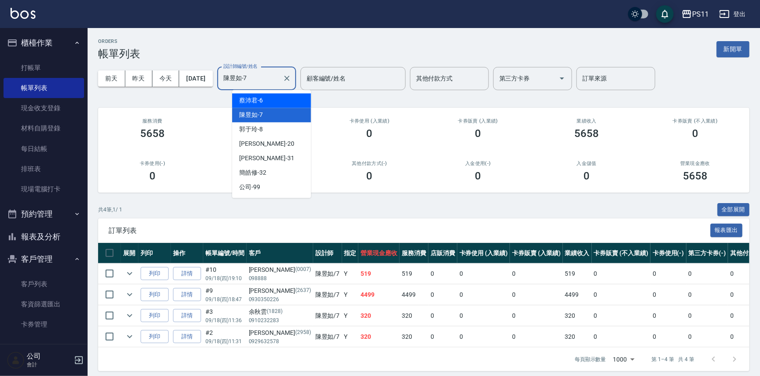
click at [269, 103] on div "[PERSON_NAME]6" at bounding box center [271, 100] width 79 height 14
type input "[PERSON_NAME]6"
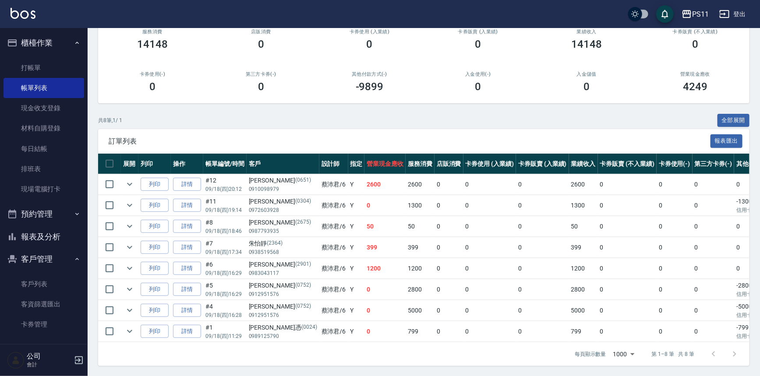
scroll to position [95, 0]
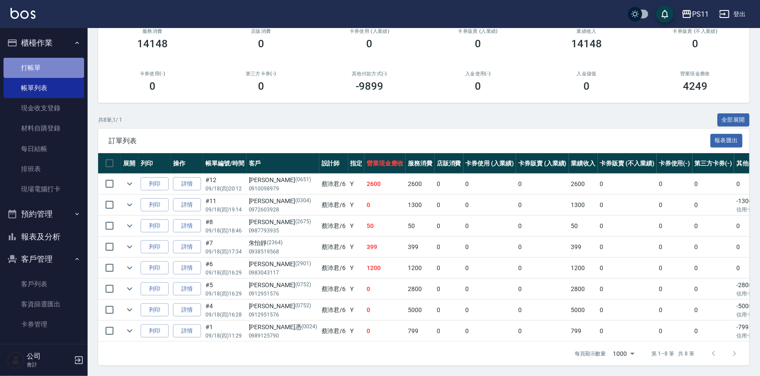
click at [46, 60] on link "打帳單" at bounding box center [44, 68] width 81 height 20
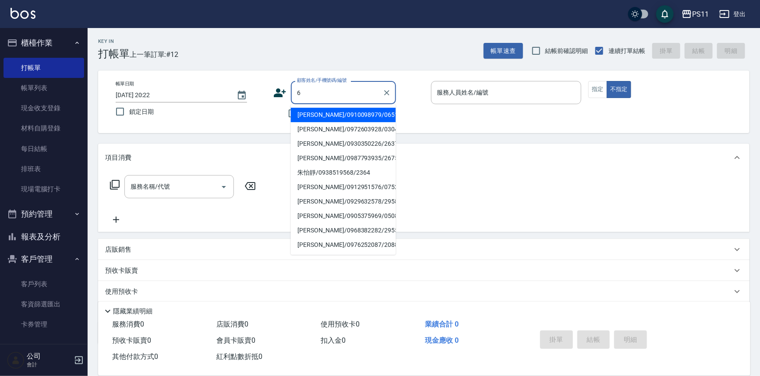
type input "[PERSON_NAME]/0910098979/0651"
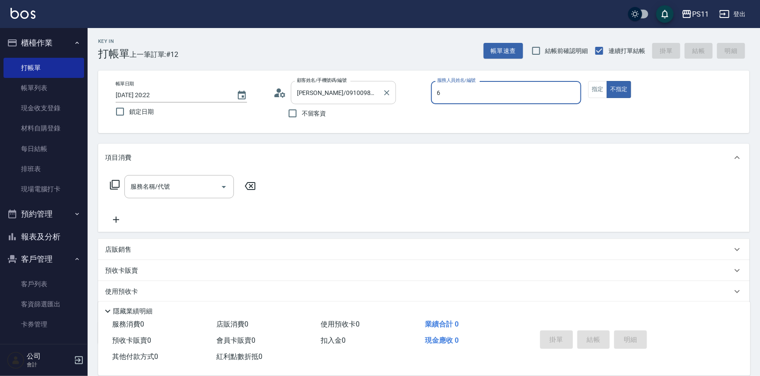
type input "[PERSON_NAME]6"
type button "false"
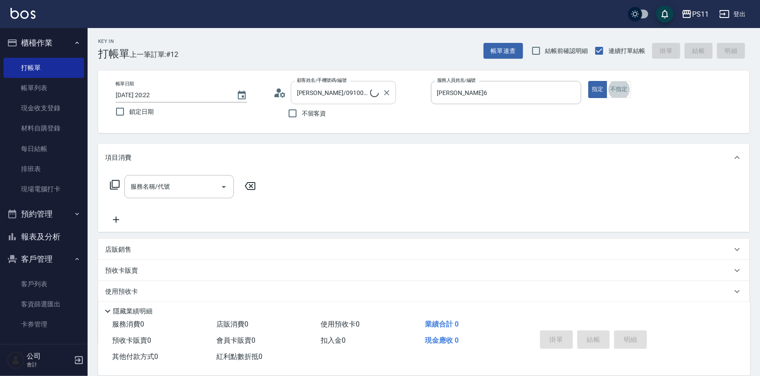
type input "菜佩龜/0916145580/6"
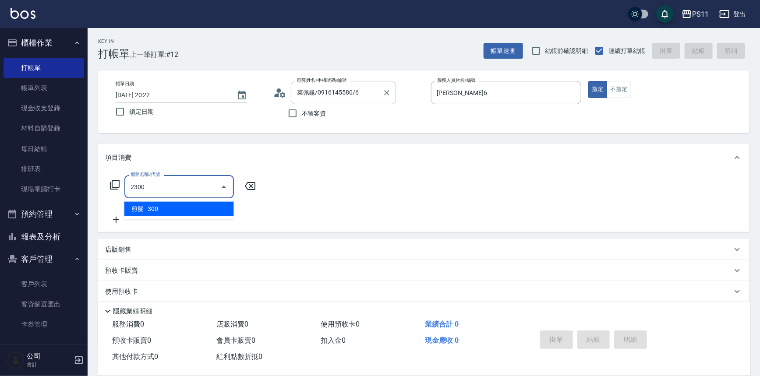
type input "剪髮(2300)"
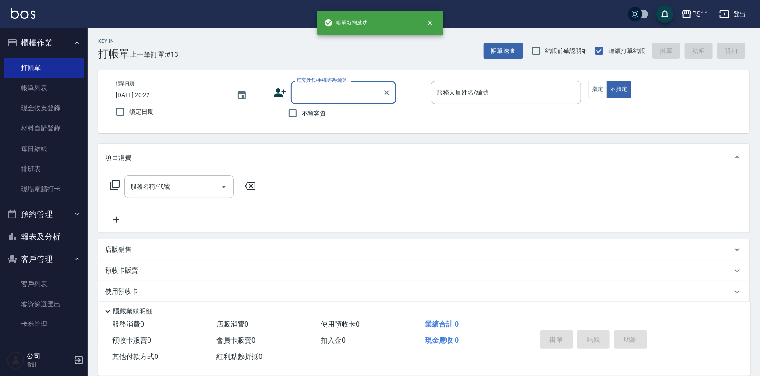
click at [50, 237] on button "報表及分析" at bounding box center [44, 237] width 81 height 23
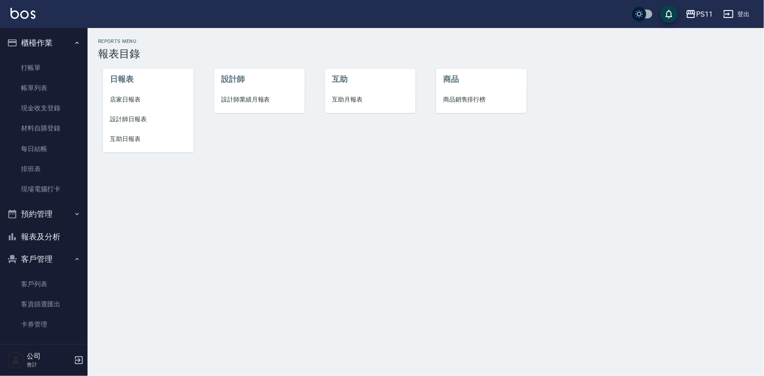
click at [138, 102] on span "店家日報表" at bounding box center [148, 99] width 77 height 9
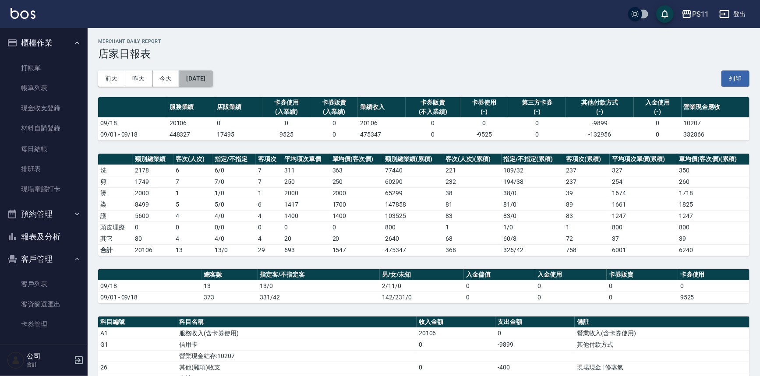
click at [212, 78] on button "[DATE]" at bounding box center [195, 79] width 33 height 16
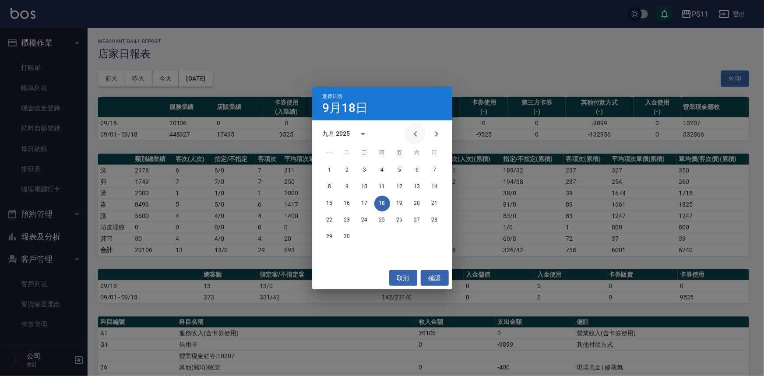
click at [410, 128] on button "Previous month" at bounding box center [415, 134] width 21 height 21
click at [333, 222] on button "18" at bounding box center [330, 220] width 16 height 16
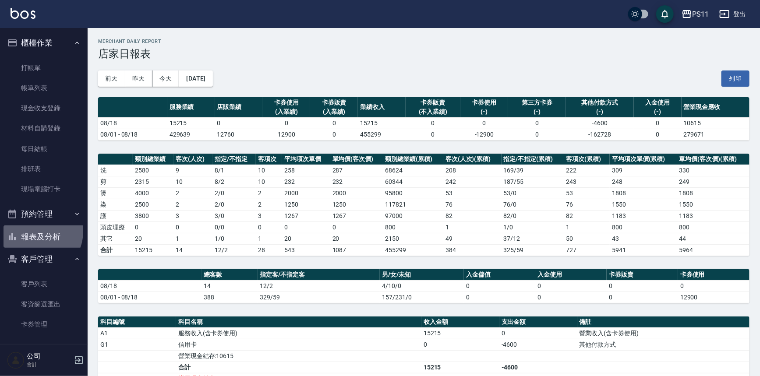
click at [37, 232] on button "報表及分析" at bounding box center [44, 237] width 81 height 23
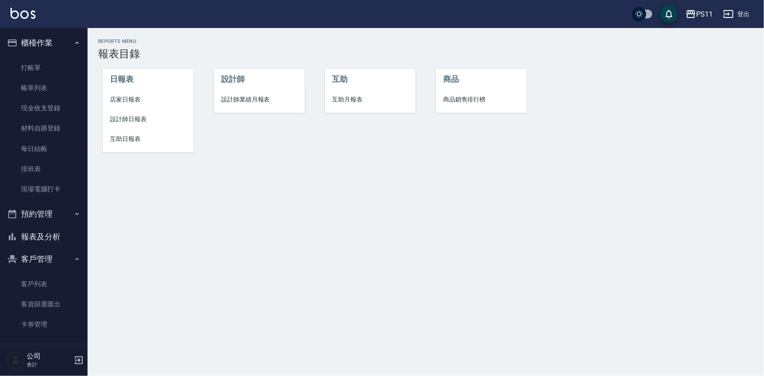
click at [128, 144] on li "互助日報表" at bounding box center [148, 139] width 91 height 20
